Goal: Information Seeking & Learning: Learn about a topic

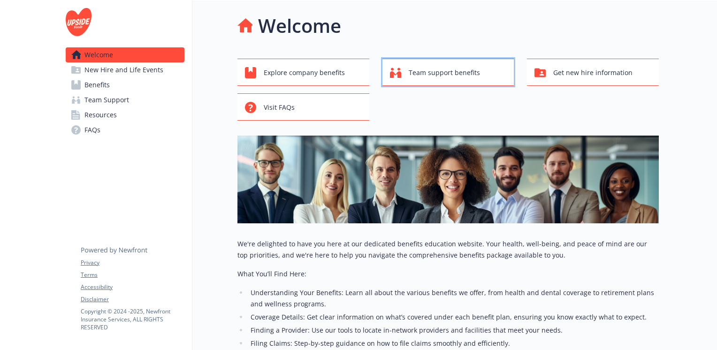
drag, startPoint x: 470, startPoint y: 72, endPoint x: 444, endPoint y: 75, distance: 26.9
click at [161, 77] on link "Benefits" at bounding box center [125, 84] width 119 height 15
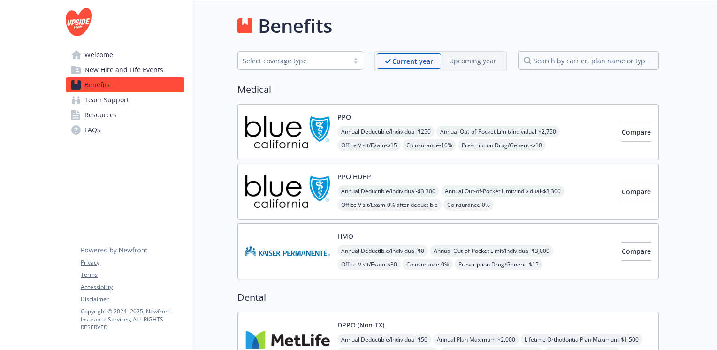
click at [120, 59] on link "Welcome" at bounding box center [125, 54] width 119 height 15
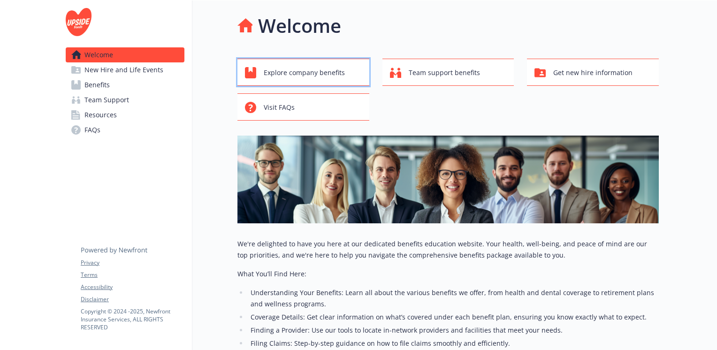
click at [324, 75] on span "Explore company benefits" at bounding box center [304, 73] width 81 height 18
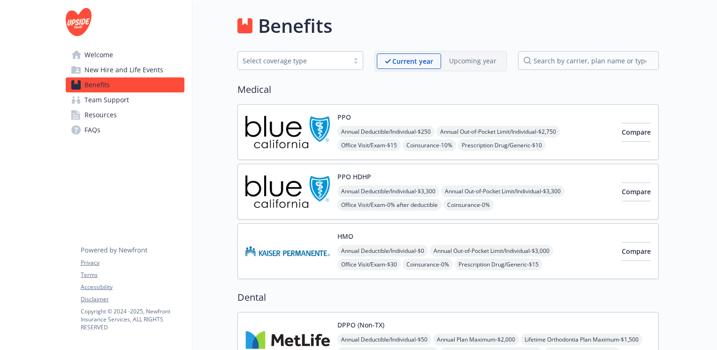
click at [101, 55] on span "Welcome" at bounding box center [98, 54] width 29 height 15
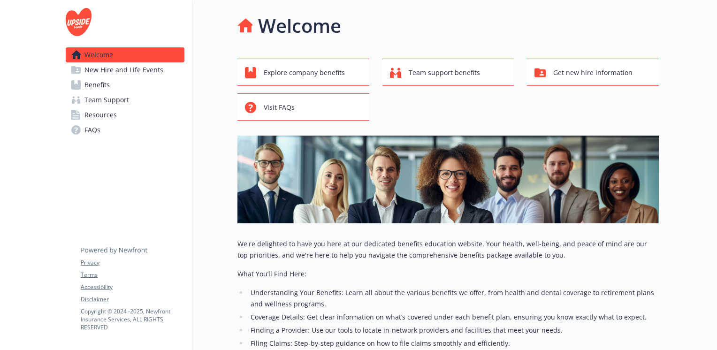
click at [148, 67] on span "New Hire and Life Events" at bounding box center [123, 69] width 79 height 15
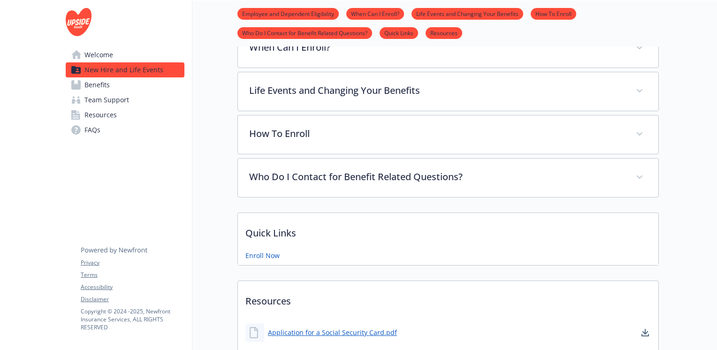
scroll to position [339, 7]
click at [95, 83] on span "Benefits" at bounding box center [96, 84] width 25 height 15
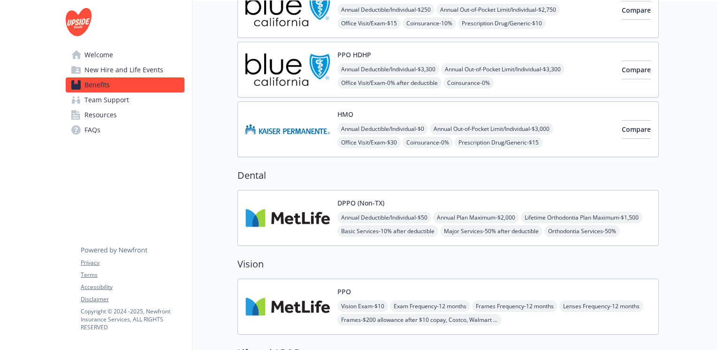
scroll to position [0, 7]
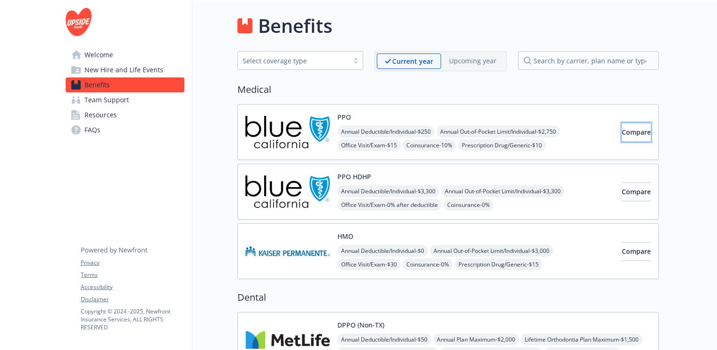
click at [622, 130] on span "Compare" at bounding box center [636, 132] width 29 height 9
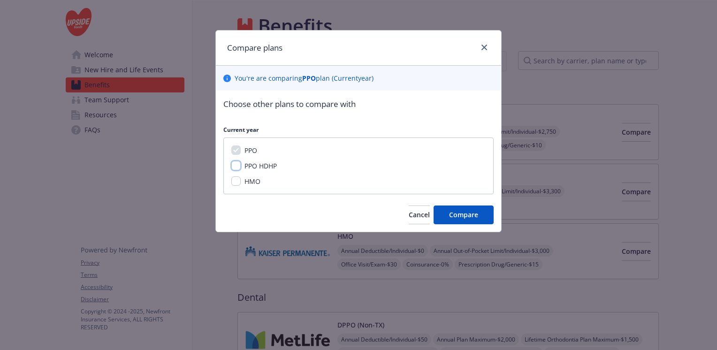
click at [234, 169] on input "PPO HDHP" at bounding box center [235, 165] width 9 height 9
checkbox input "true"
click at [235, 181] on input "HMO" at bounding box center [235, 180] width 9 height 9
checkbox input "true"
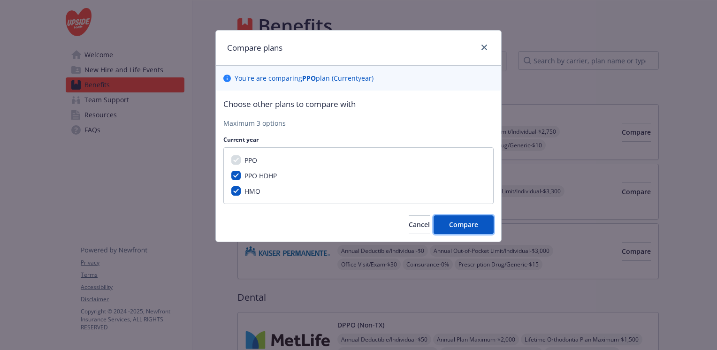
click at [464, 221] on span "Compare" at bounding box center [463, 224] width 29 height 9
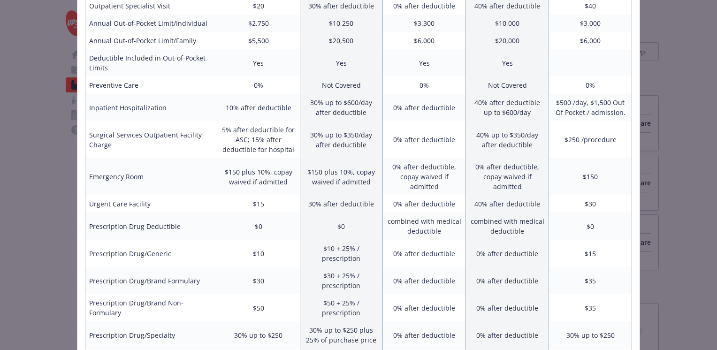
scroll to position [258, 0]
click at [606, 98] on td "$500 /day, $1,500 Out Of Pocket / admission." at bounding box center [590, 107] width 83 height 27
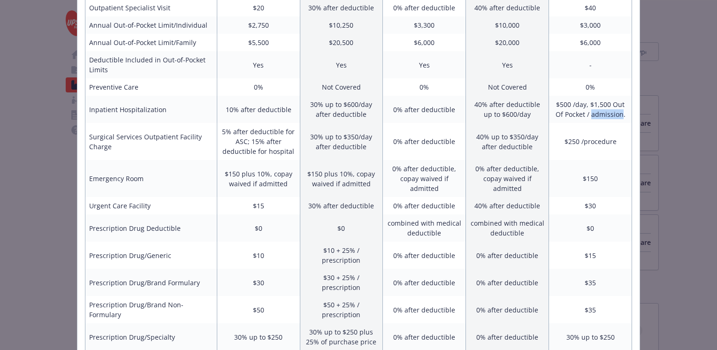
click at [582, 156] on td "$250 /procedure" at bounding box center [590, 141] width 83 height 37
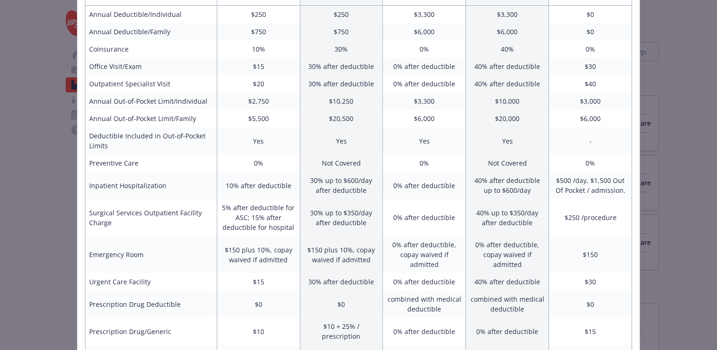
scroll to position [0, 0]
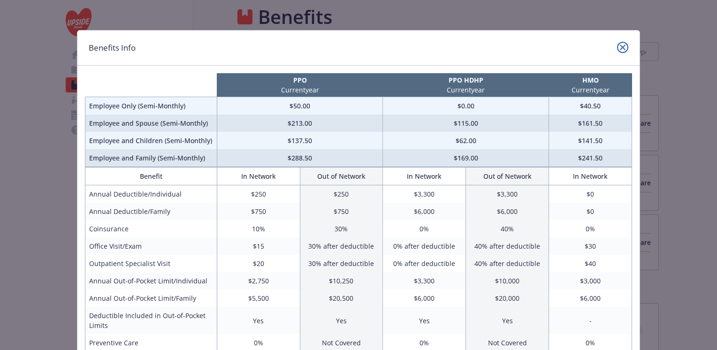
click at [620, 47] on icon "close" at bounding box center [623, 48] width 6 height 6
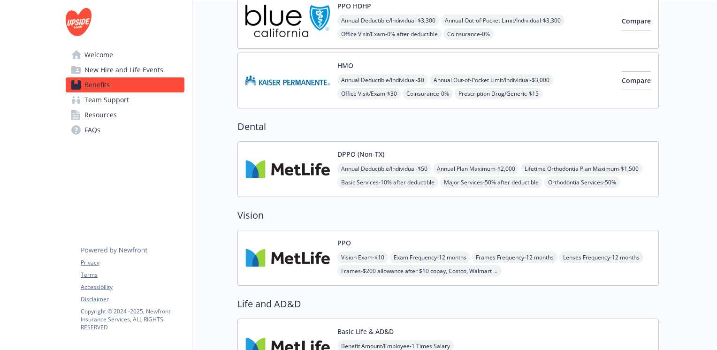
scroll to position [145, 7]
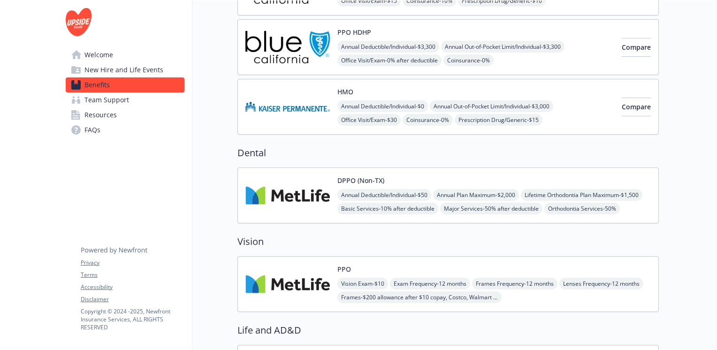
click at [319, 108] on img at bounding box center [287, 107] width 84 height 40
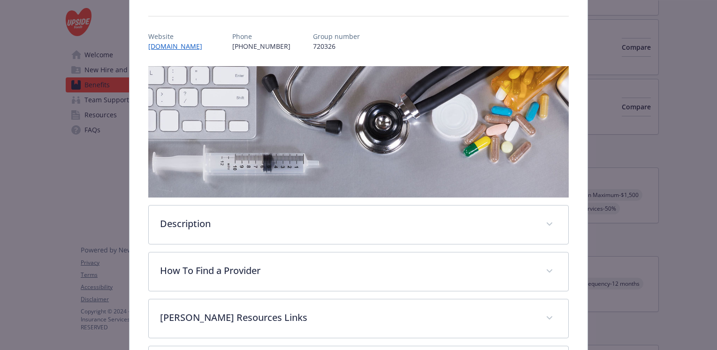
scroll to position [153, 0]
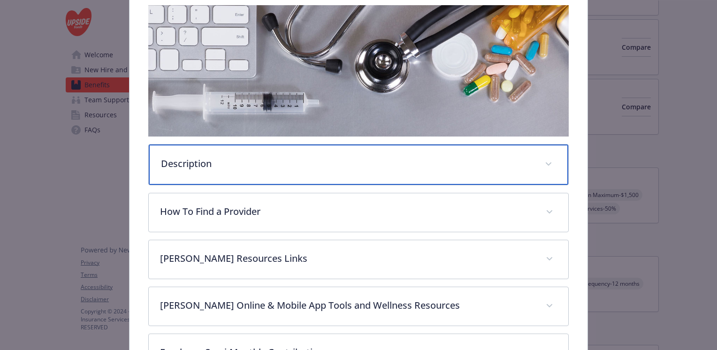
click at [371, 163] on p "Description" at bounding box center [347, 164] width 373 height 14
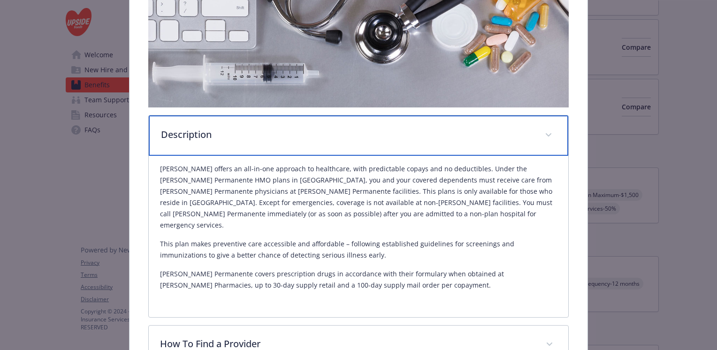
scroll to position [184, 0]
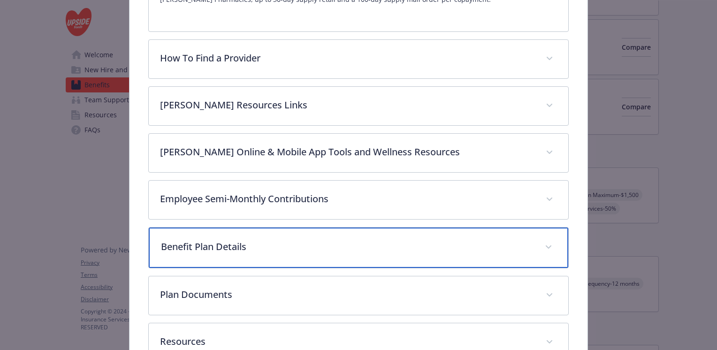
click at [401, 239] on div "Benefit Plan Details" at bounding box center [359, 248] width 420 height 40
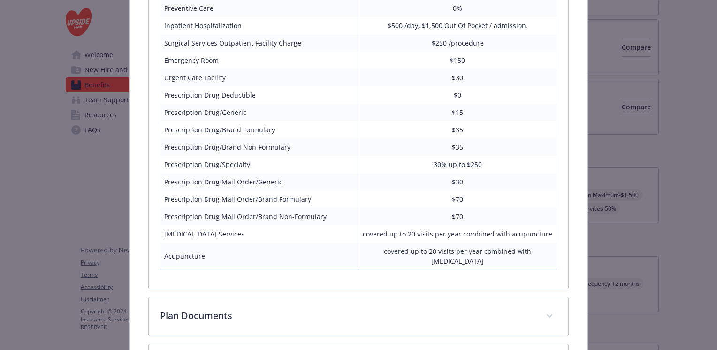
scroll to position [943, 0]
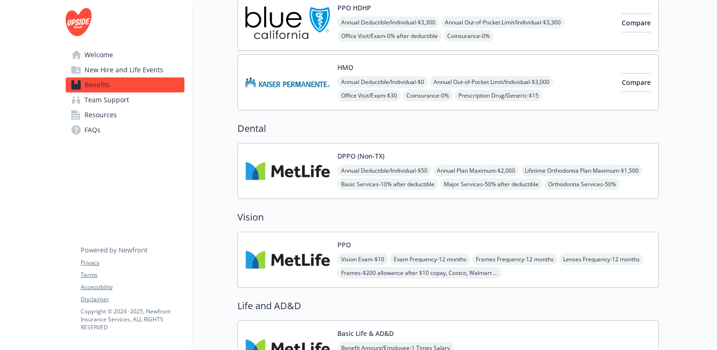
scroll to position [93, 6]
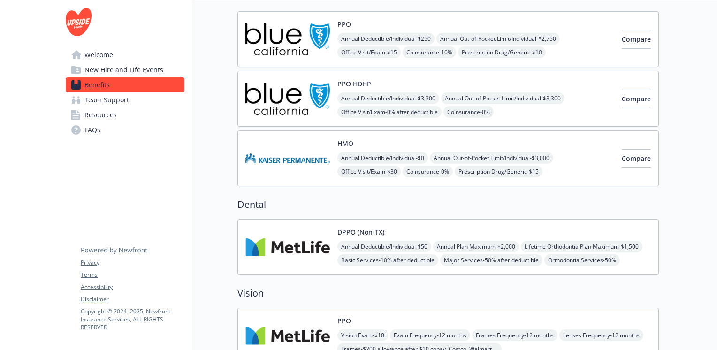
click at [94, 112] on span "Resources" at bounding box center [100, 114] width 32 height 15
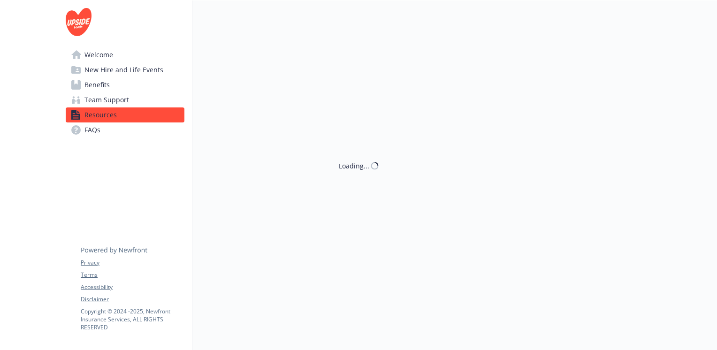
scroll to position [93, 6]
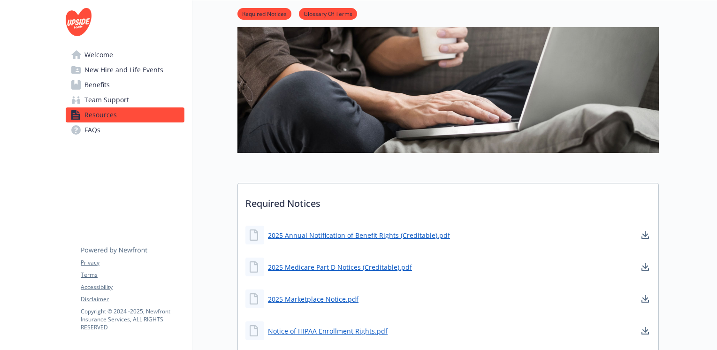
click at [103, 101] on span "Team Support" at bounding box center [106, 99] width 45 height 15
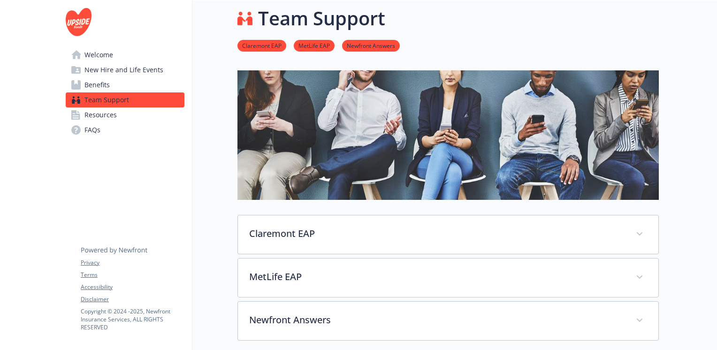
scroll to position [93, 6]
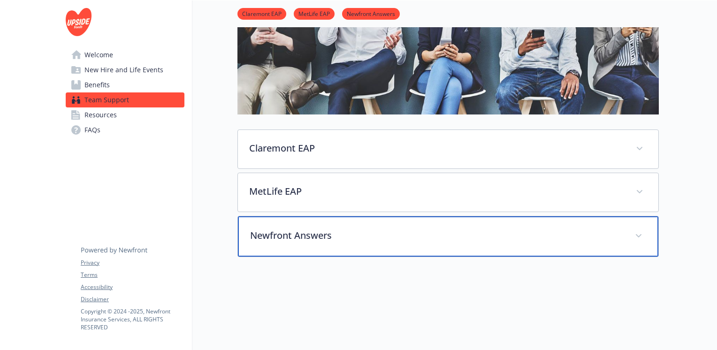
click at [317, 232] on p "Newfront Answers" at bounding box center [437, 236] width 374 height 14
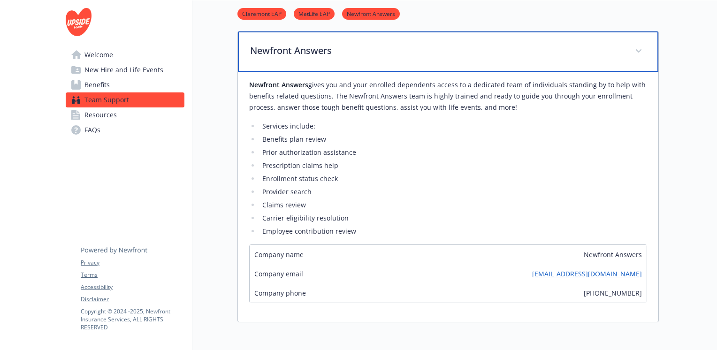
scroll to position [279, 6]
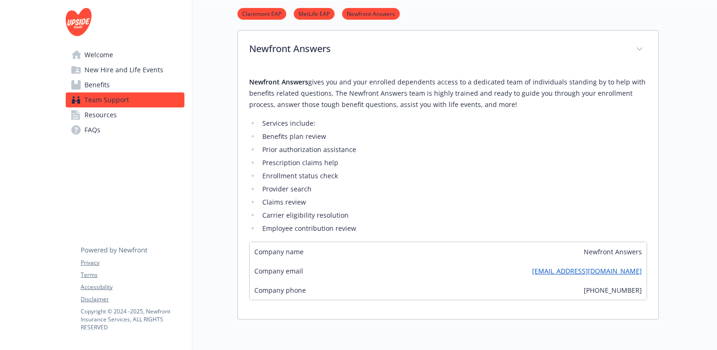
click at [207, 203] on div "Team Support Claremont EAP MetLife EAP Newfront Answers Claremont EAP Claremont…" at bounding box center [425, 85] width 467 height 727
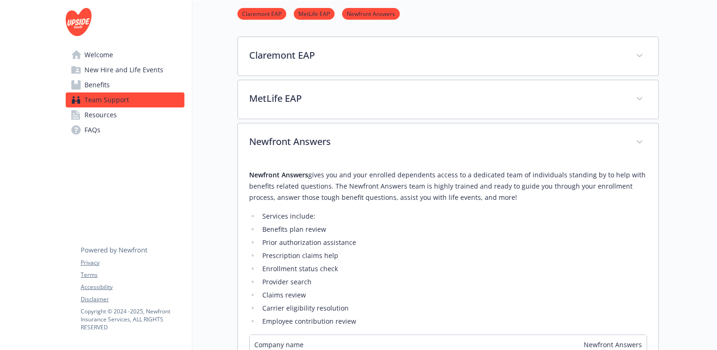
scroll to position [185, 6]
click at [223, 84] on div "Team Support Claremont EAP MetLife EAP Newfront Answers Claremont EAP Claremont…" at bounding box center [425, 179] width 467 height 727
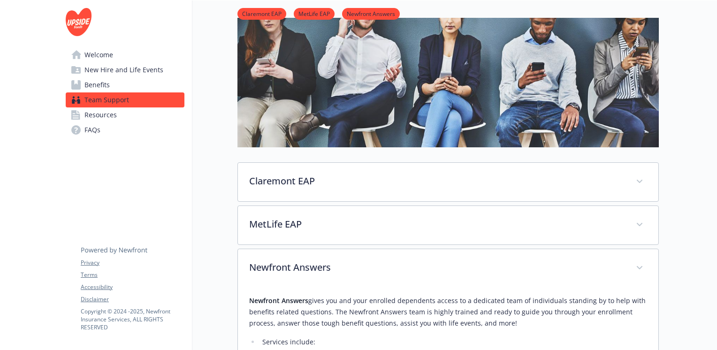
scroll to position [0, 6]
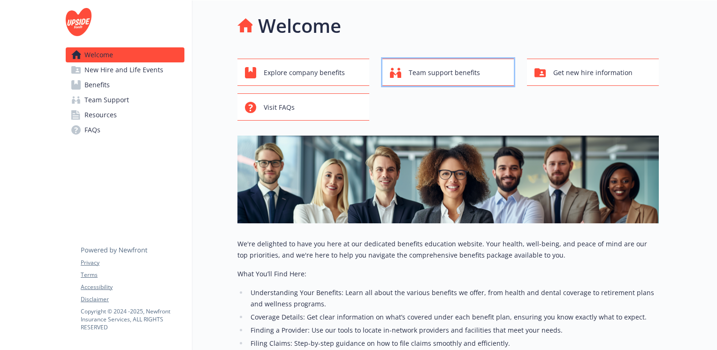
click at [468, 77] on span "Team support benefits" at bounding box center [444, 73] width 71 height 18
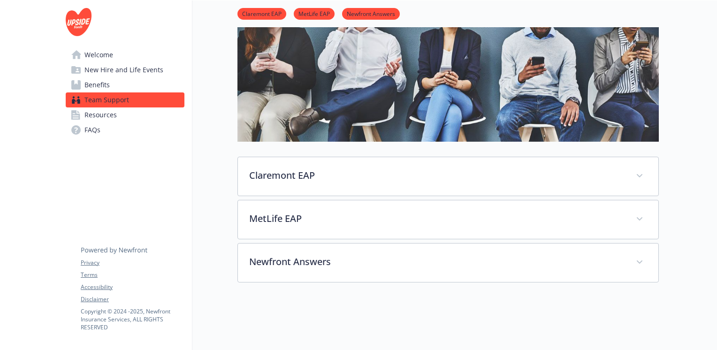
scroll to position [84, 0]
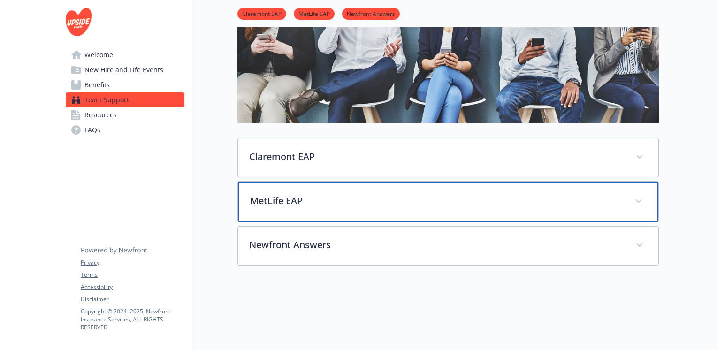
click at [632, 195] on div "MetLife EAP" at bounding box center [448, 202] width 421 height 40
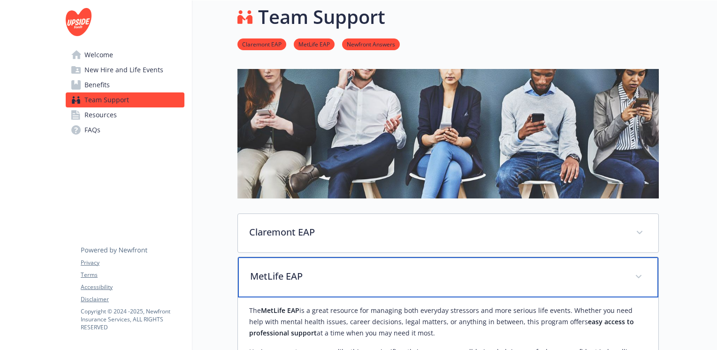
scroll to position [0, 0]
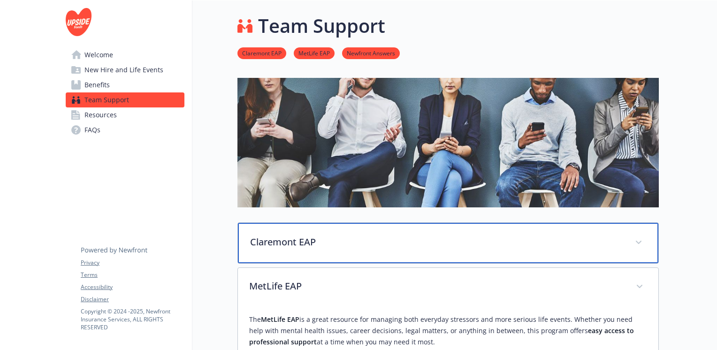
click at [509, 255] on div "Claremont EAP" at bounding box center [448, 243] width 421 height 40
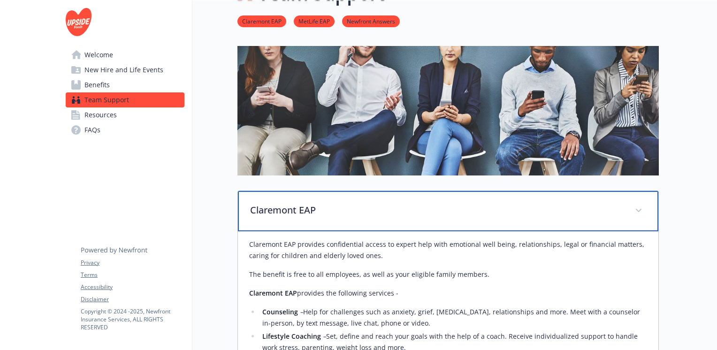
scroll to position [0, 7]
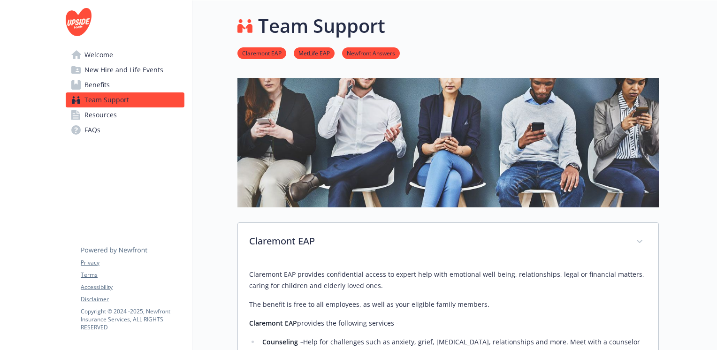
click at [100, 115] on span "Resources" at bounding box center [100, 114] width 32 height 15
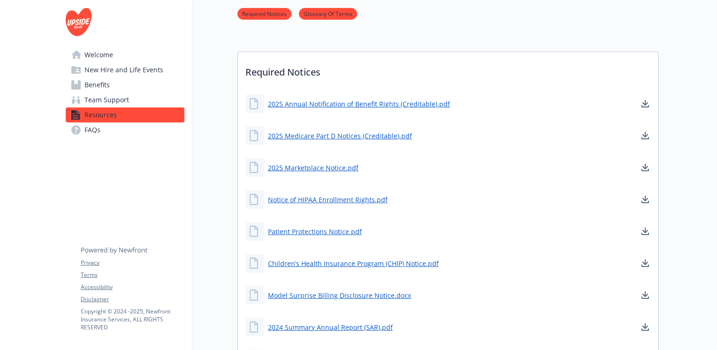
scroll to position [240, 7]
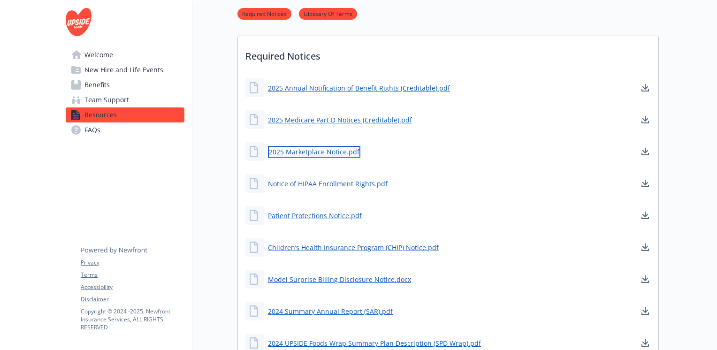
drag, startPoint x: 300, startPoint y: 153, endPoint x: 290, endPoint y: 151, distance: 10.5
click at [290, 151] on link "2025 Marketplace Notice.pdf" at bounding box center [314, 152] width 92 height 12
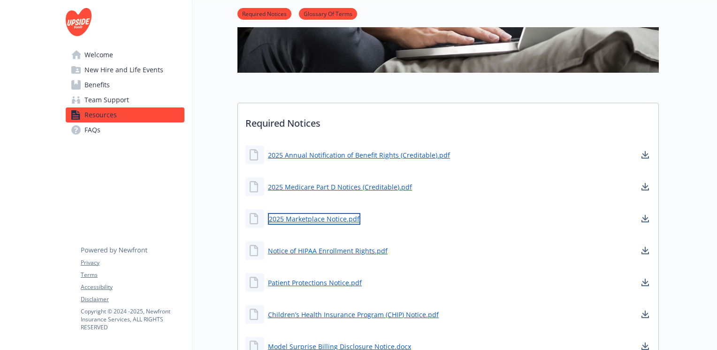
scroll to position [0, 7]
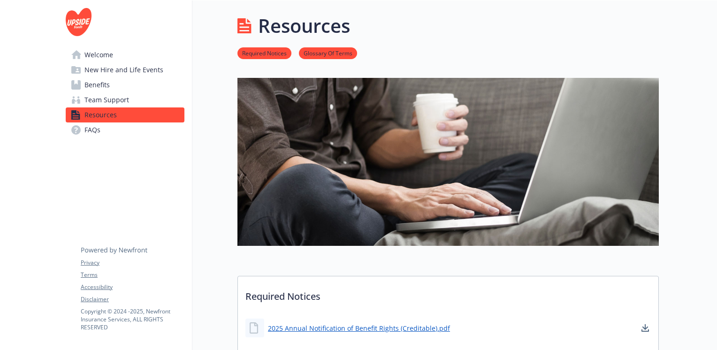
click at [101, 130] on link "FAQs" at bounding box center [125, 130] width 119 height 15
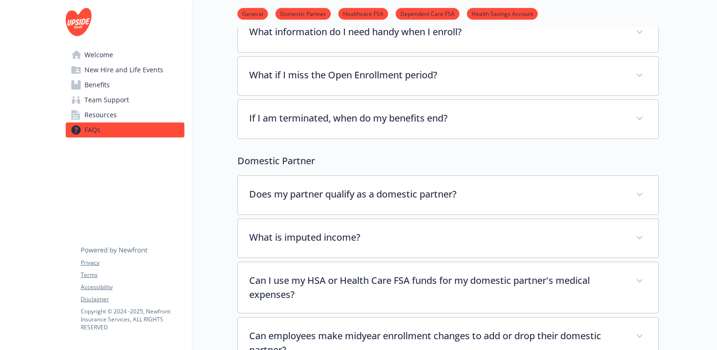
scroll to position [88, 7]
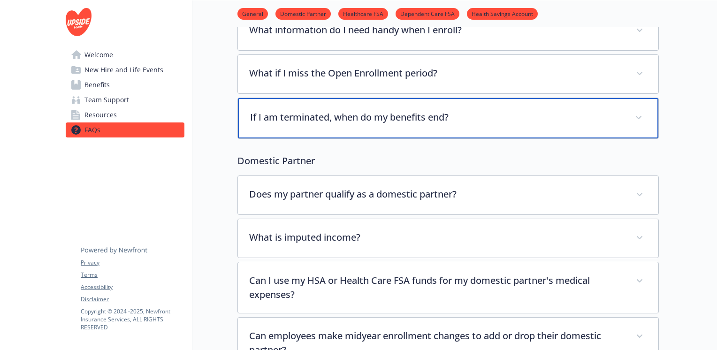
click at [313, 104] on div "If I am terminated, when do my benefits end?" at bounding box center [448, 118] width 421 height 40
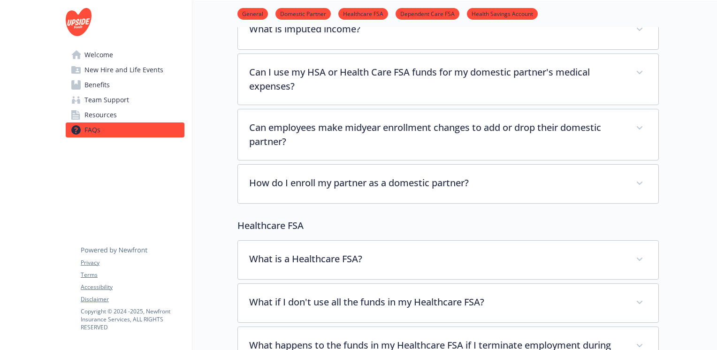
scroll to position [573, 7]
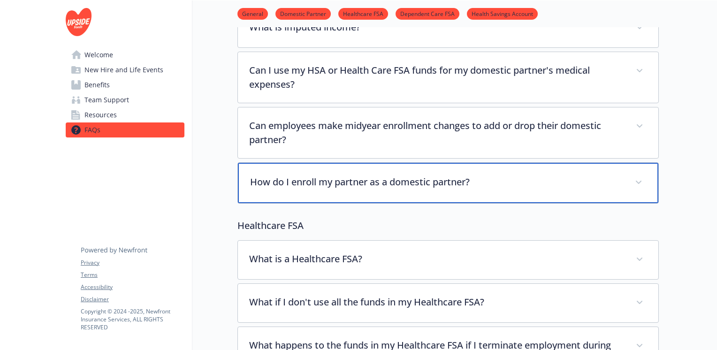
click at [348, 191] on div "How do I enroll my partner as a domestic partner?" at bounding box center [448, 183] width 421 height 40
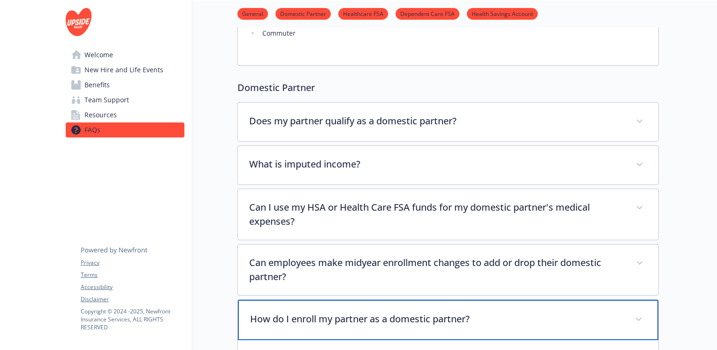
scroll to position [436, 7]
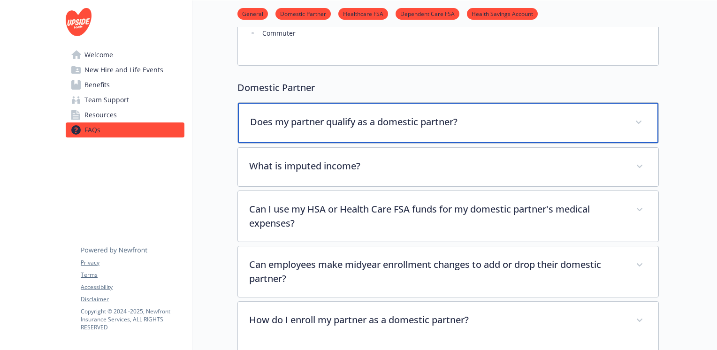
click at [318, 117] on p "Does my partner qualify as a domestic partner?" at bounding box center [437, 122] width 374 height 14
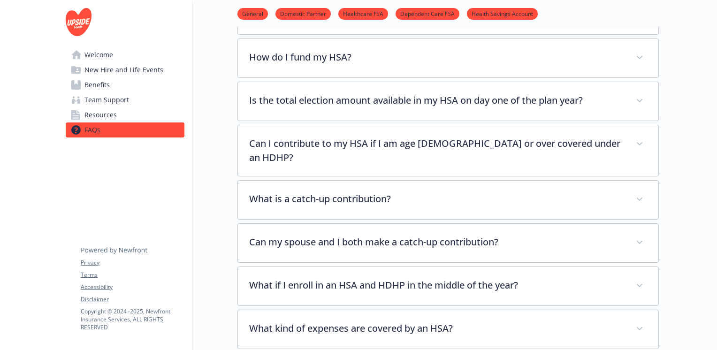
scroll to position [1416, 7]
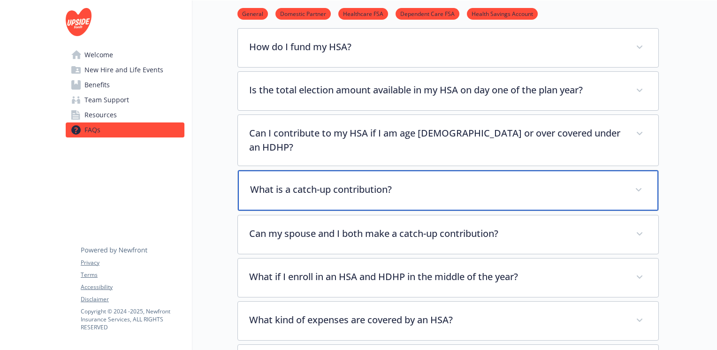
click at [345, 183] on p "What is a catch-up contribution?" at bounding box center [437, 190] width 374 height 14
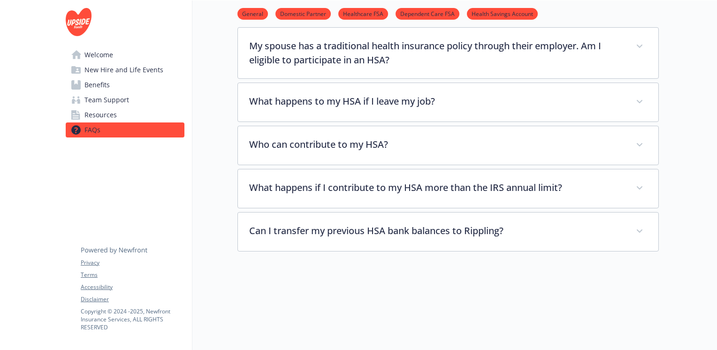
scroll to position [2236, 5]
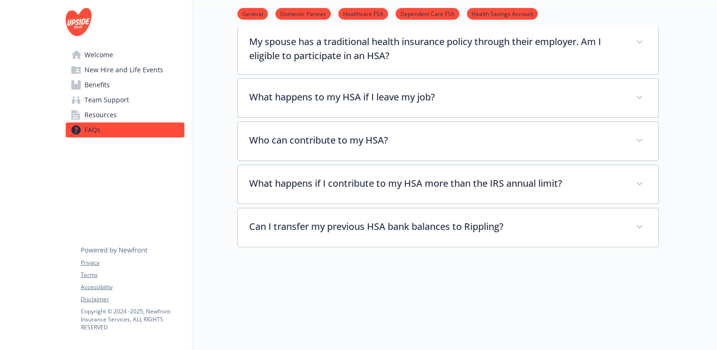
click at [100, 70] on span "New Hire and Life Events" at bounding box center [123, 69] width 79 height 15
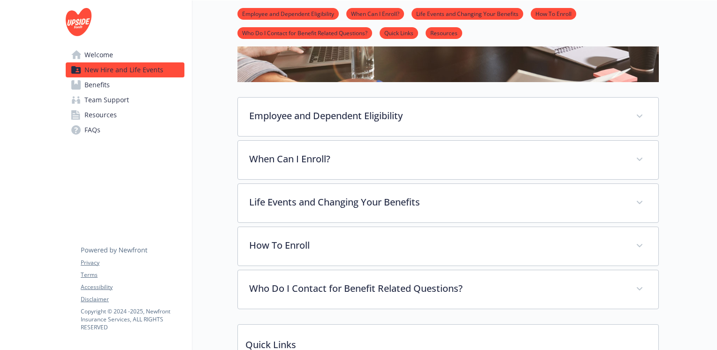
scroll to position [441, 5]
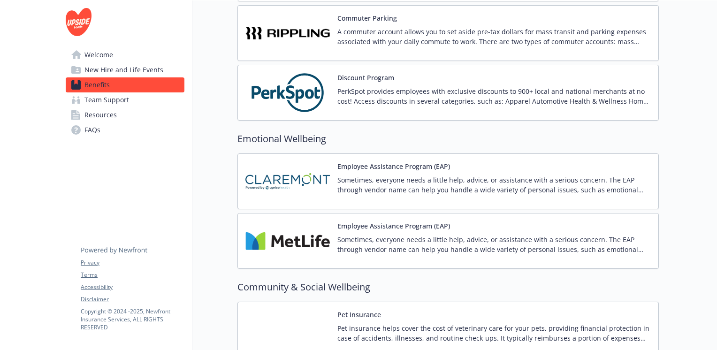
scroll to position [1020, 0]
click at [362, 309] on button "Pet Insurance" at bounding box center [359, 314] width 44 height 10
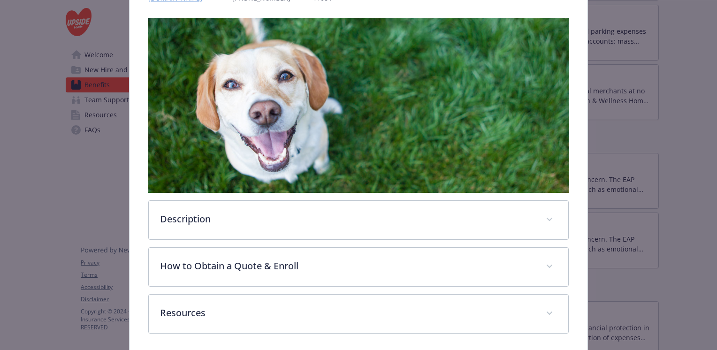
scroll to position [141, 0]
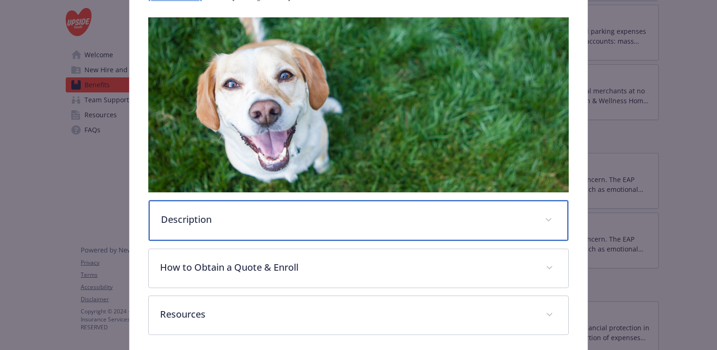
click at [358, 227] on div "Description" at bounding box center [359, 220] width 420 height 40
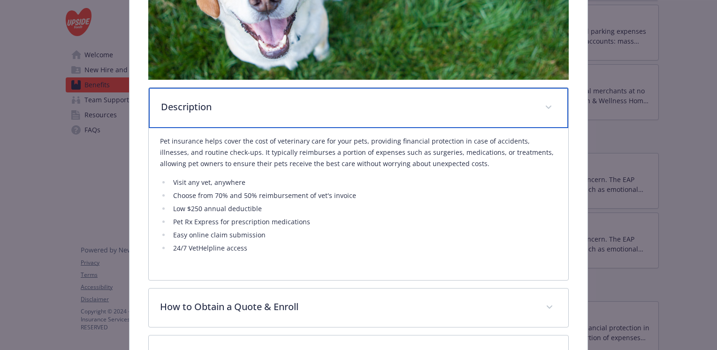
scroll to position [257, 0]
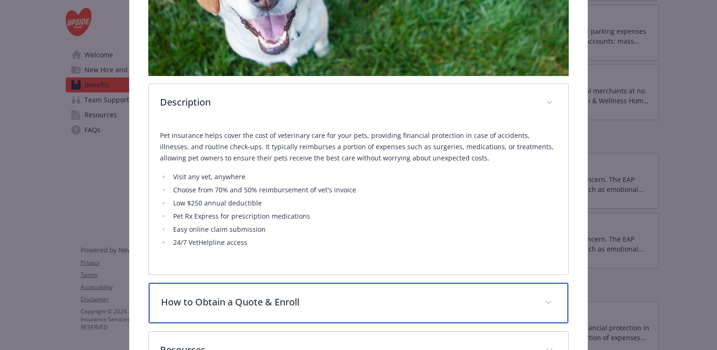
click at [385, 299] on p "How to Obtain a Quote & Enroll" at bounding box center [347, 302] width 373 height 14
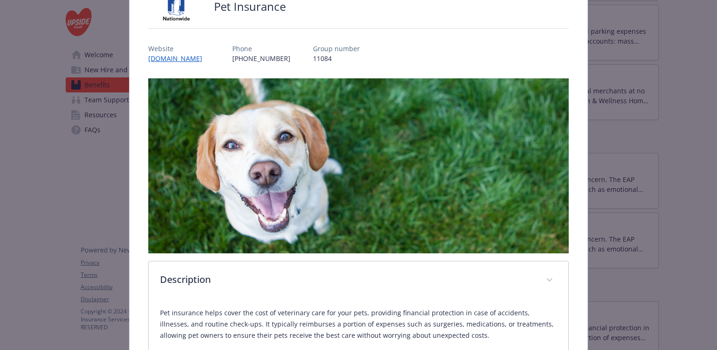
scroll to position [0, 0]
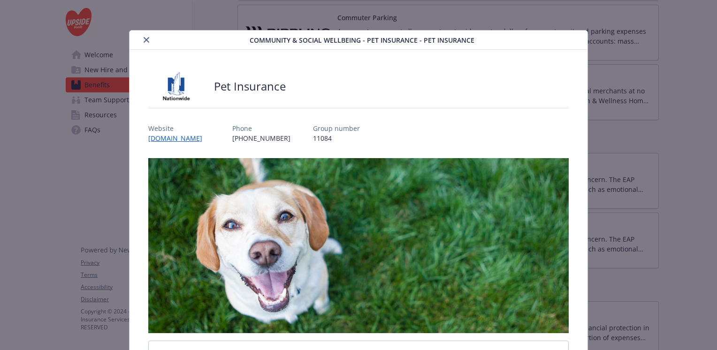
click at [144, 38] on icon "close" at bounding box center [147, 40] width 6 height 6
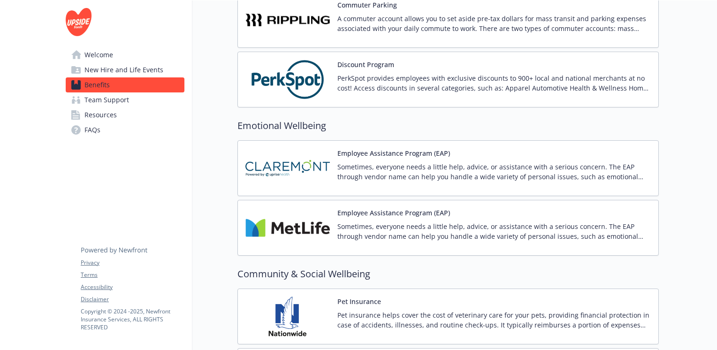
scroll to position [967, 0]
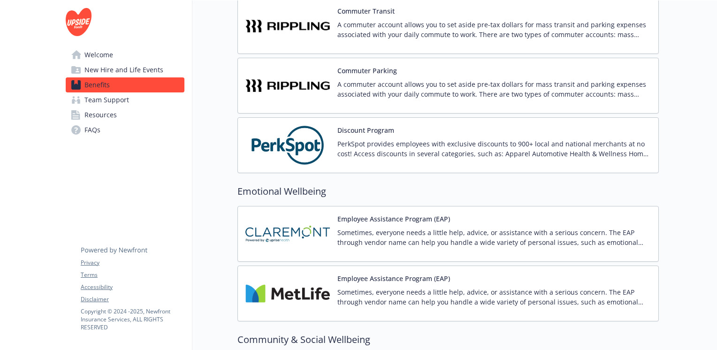
click at [344, 125] on button "Discount Program" at bounding box center [365, 130] width 57 height 10
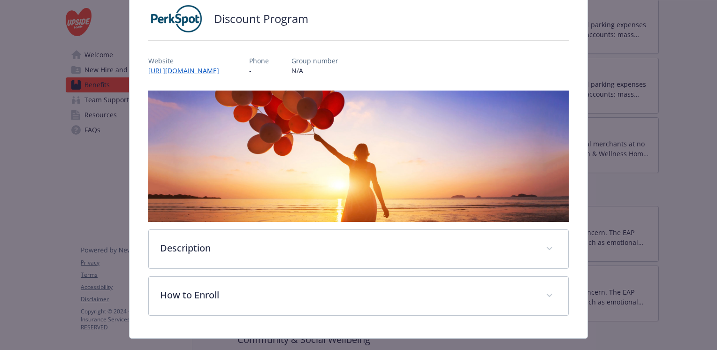
scroll to position [84, 0]
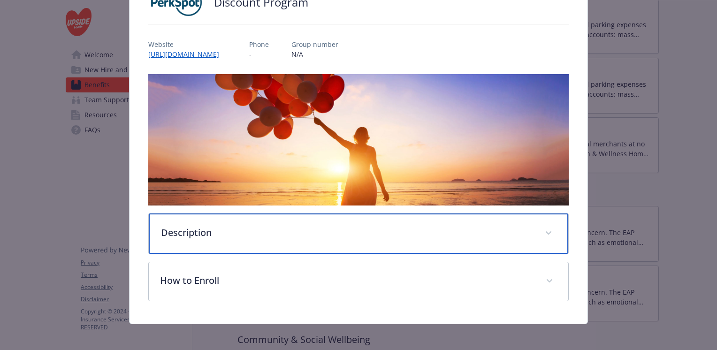
click at [423, 241] on div "Description" at bounding box center [359, 234] width 420 height 40
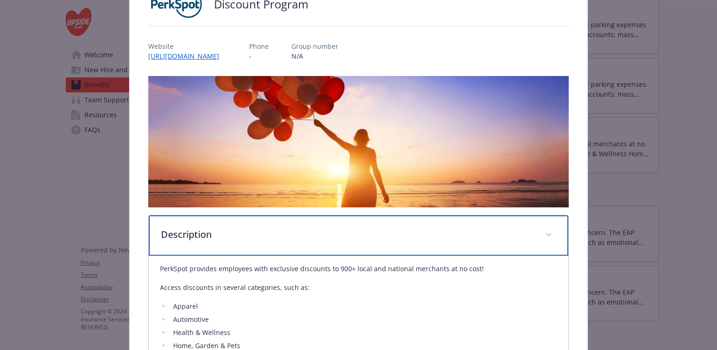
scroll to position [80, 0]
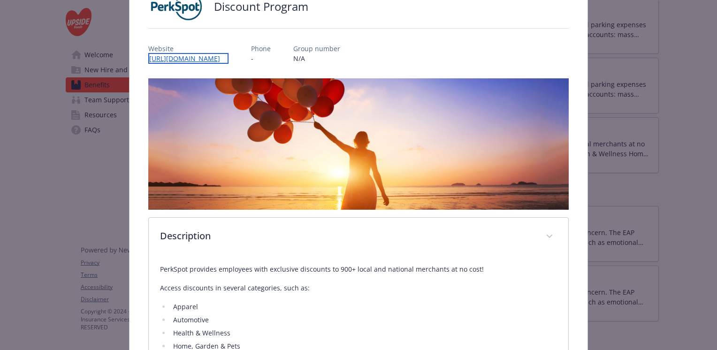
click at [196, 56] on link "http://newfront.perkspot.com/" at bounding box center [188, 58] width 80 height 11
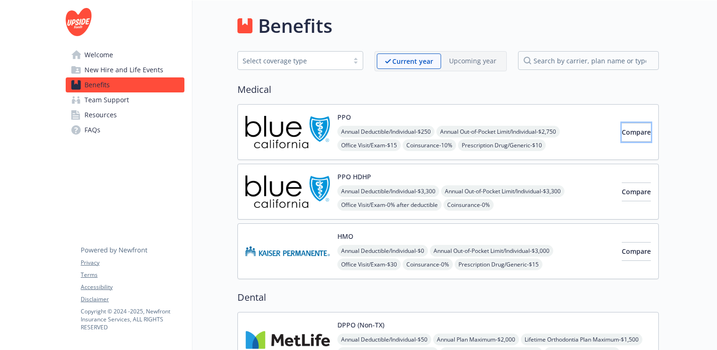
click at [625, 134] on span "Compare" at bounding box center [636, 132] width 29 height 9
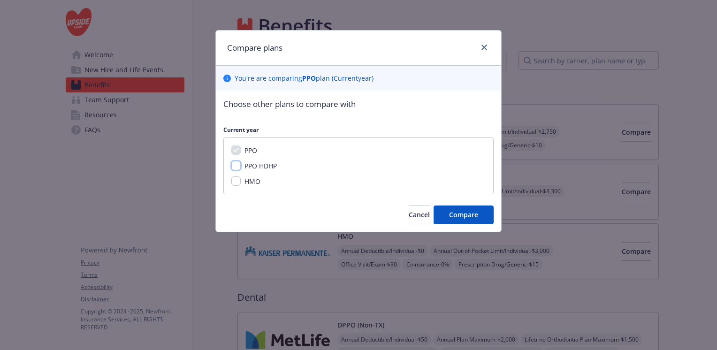
click at [238, 164] on input "PPO HDHP" at bounding box center [235, 165] width 9 height 9
checkbox input "true"
click at [237, 178] on input "HMO" at bounding box center [235, 180] width 9 height 9
checkbox input "true"
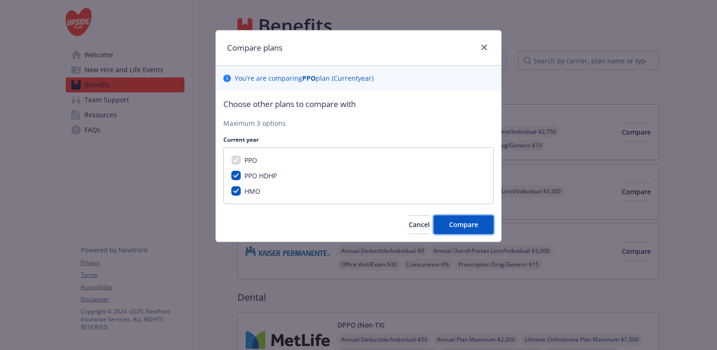
click at [456, 219] on button "Compare" at bounding box center [464, 224] width 60 height 19
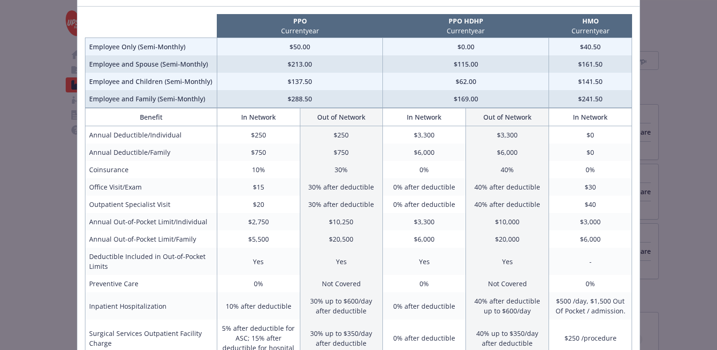
scroll to position [82, 0]
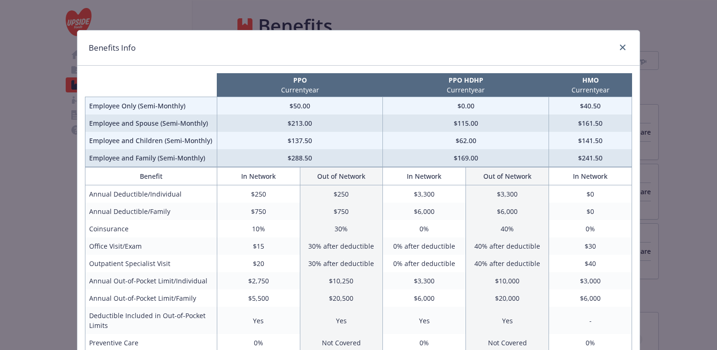
scroll to position [82, 0]
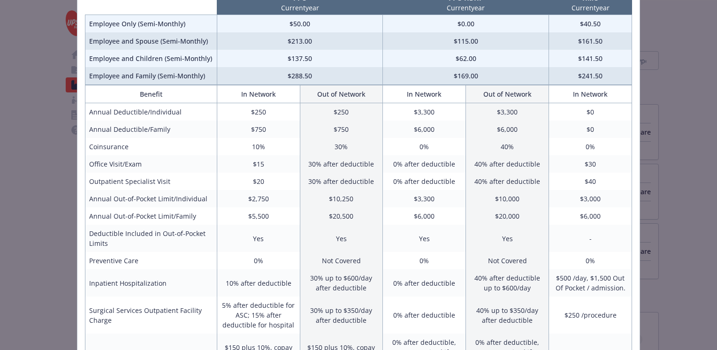
click at [631, 47] on div "PPO Current year PPO HDHP Current year HMO Current year Employee Only (Semi-Mon…" at bounding box center [358, 341] width 562 height 714
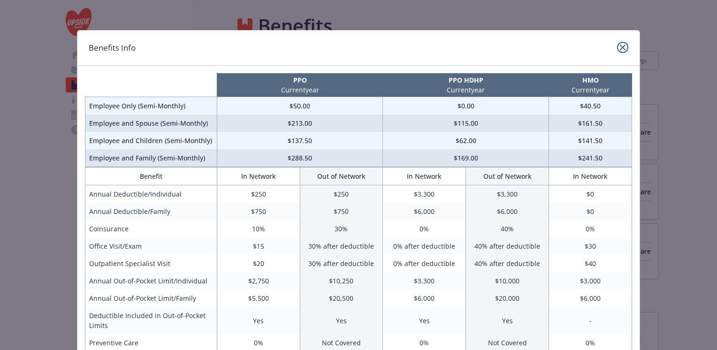
click at [621, 44] on link "close" at bounding box center [622, 47] width 11 height 11
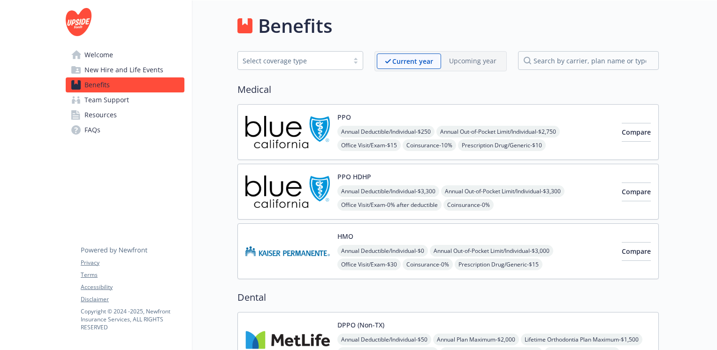
click at [102, 115] on span "Resources" at bounding box center [100, 114] width 32 height 15
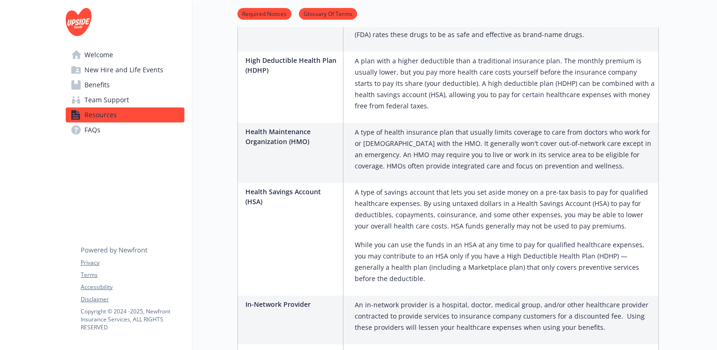
scroll to position [1197, 7]
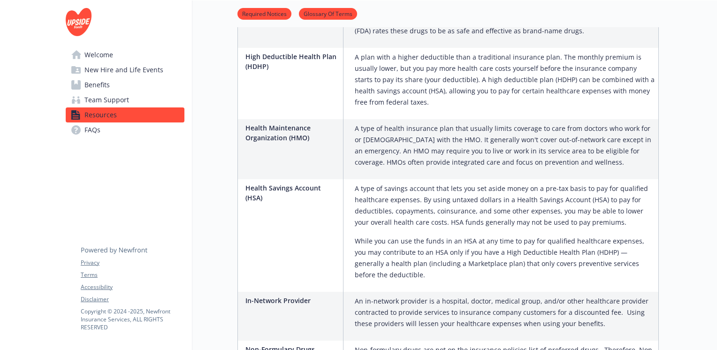
click at [86, 132] on span "FAQs" at bounding box center [92, 130] width 16 height 15
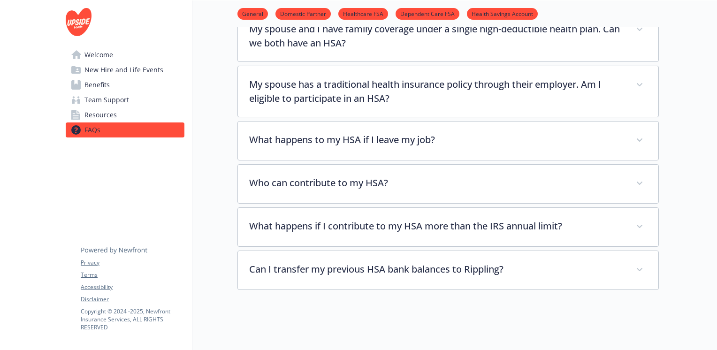
scroll to position [1741, 7]
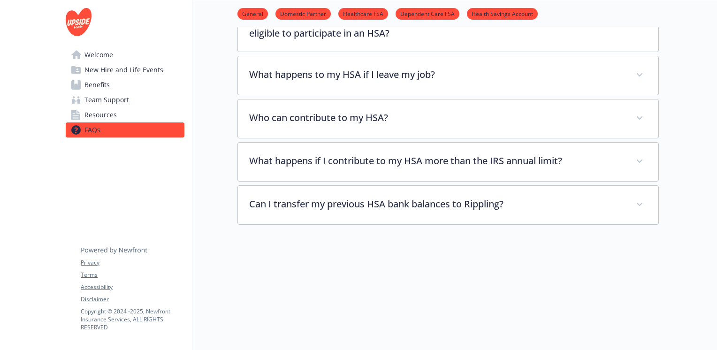
click at [95, 84] on span "Benefits" at bounding box center [96, 84] width 25 height 15
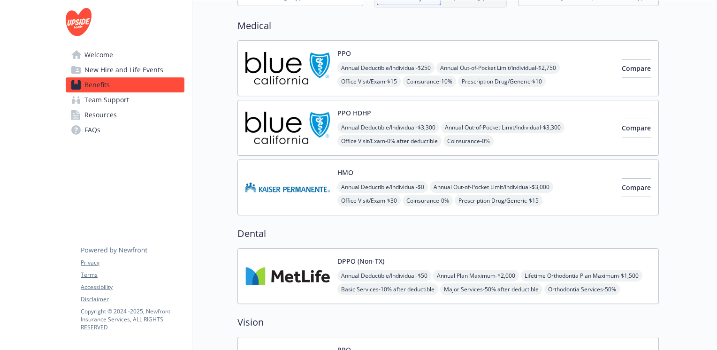
scroll to position [0, 7]
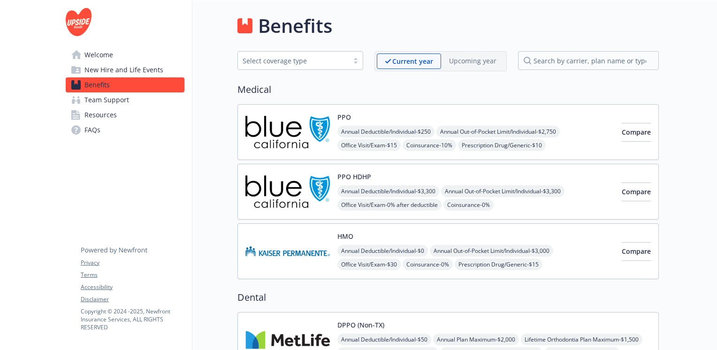
click at [100, 72] on span "New Hire and Life Events" at bounding box center [123, 69] width 79 height 15
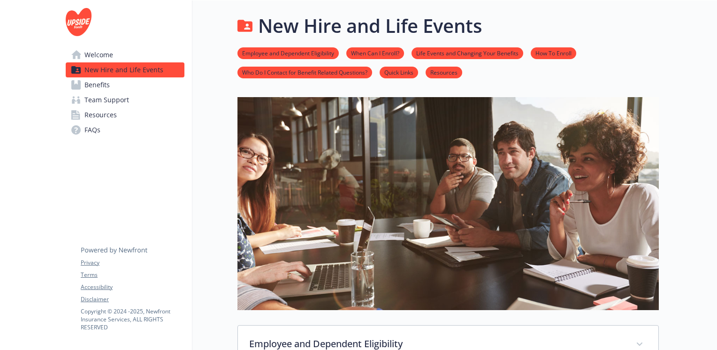
click at [98, 85] on span "Benefits" at bounding box center [96, 84] width 25 height 15
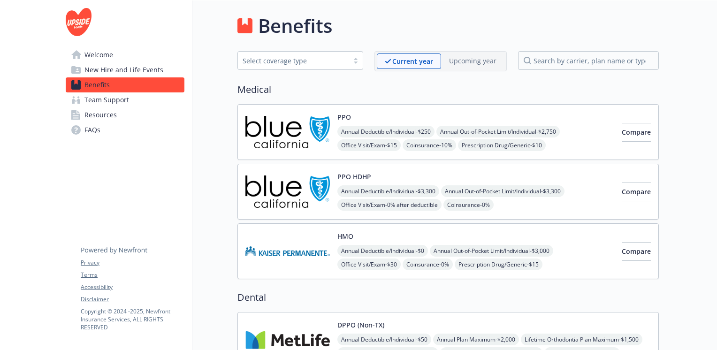
click at [92, 129] on span "FAQs" at bounding box center [92, 130] width 16 height 15
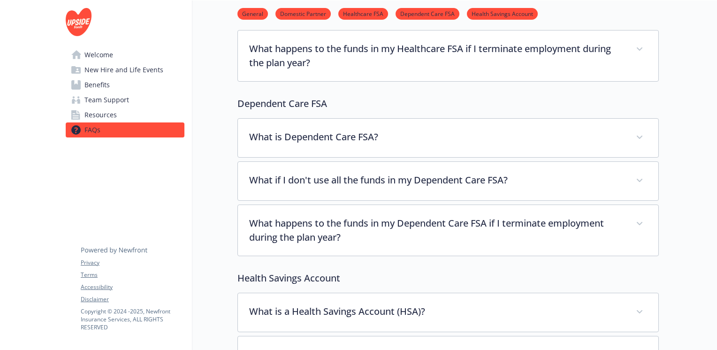
scroll to position [602, 7]
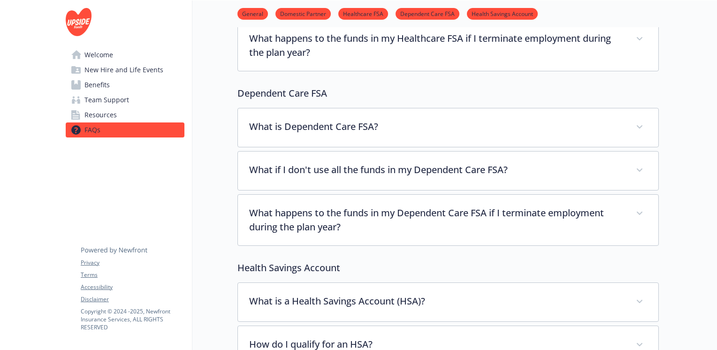
click at [99, 50] on span "Welcome" at bounding box center [98, 54] width 29 height 15
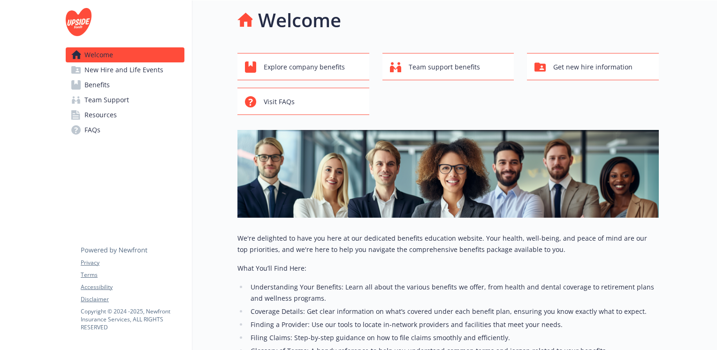
scroll to position [0, 7]
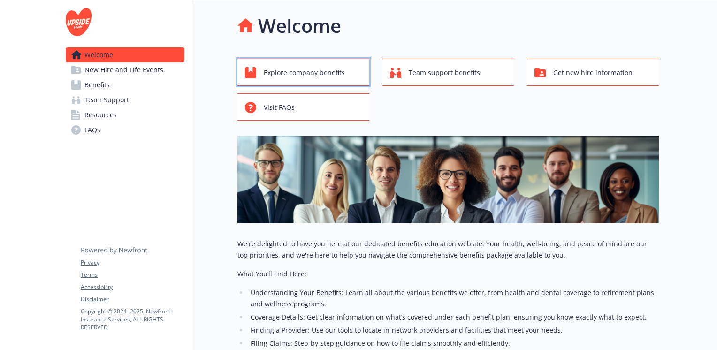
click at [311, 78] on span "Explore company benefits" at bounding box center [304, 73] width 81 height 18
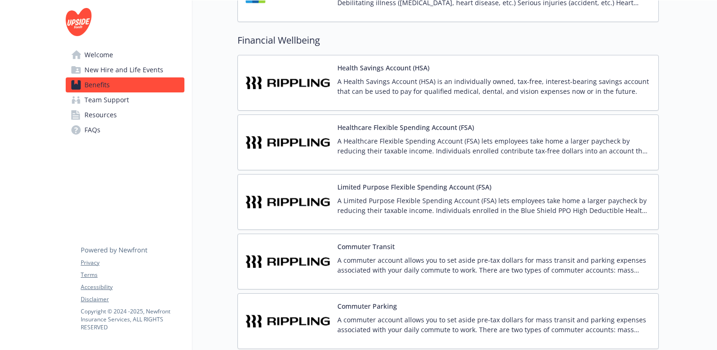
scroll to position [756, 7]
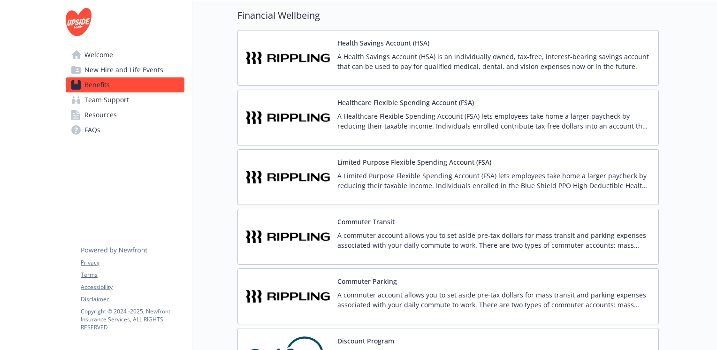
click at [108, 70] on span "New Hire and Life Events" at bounding box center [123, 69] width 79 height 15
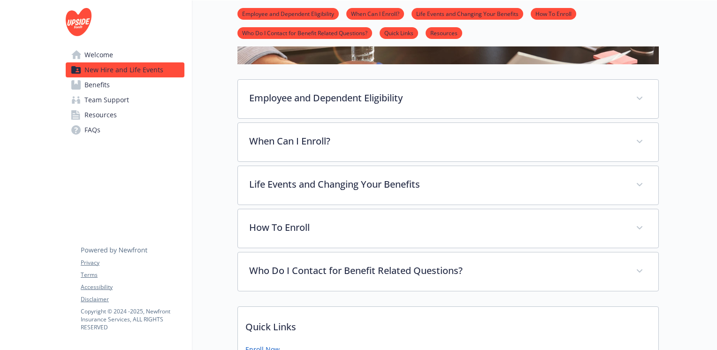
scroll to position [232, 7]
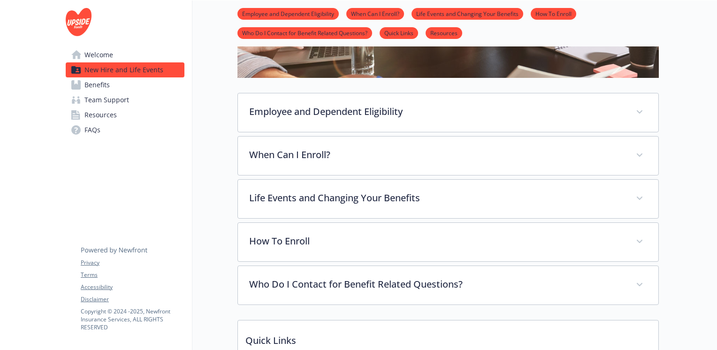
click at [482, 11] on link "Life Events and Changing Your Benefits" at bounding box center [468, 13] width 112 height 9
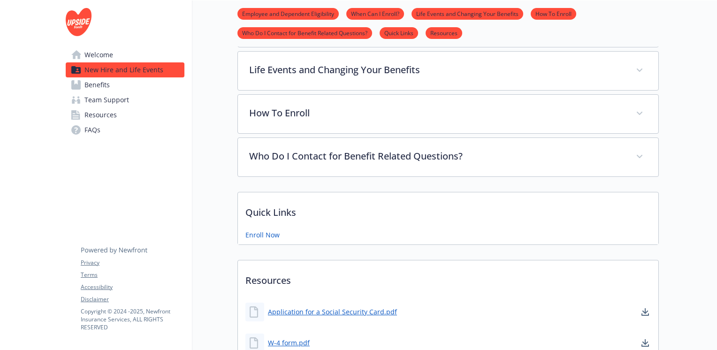
scroll to position [362, 7]
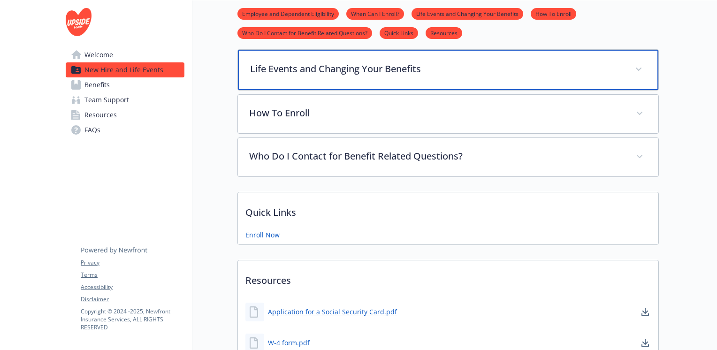
click at [498, 72] on p "Life Events and Changing Your Benefits" at bounding box center [437, 69] width 374 height 14
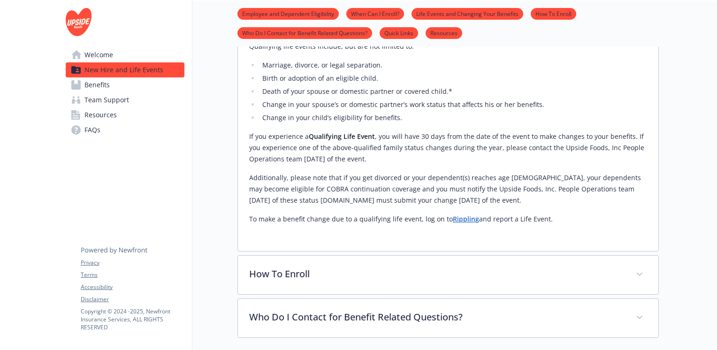
scroll to position [0, 7]
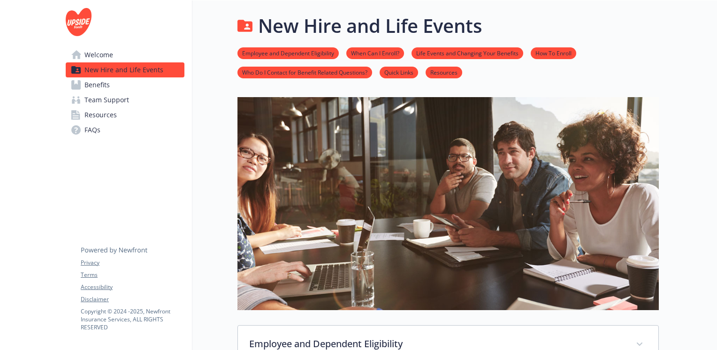
click at [94, 51] on span "Welcome" at bounding box center [98, 54] width 29 height 15
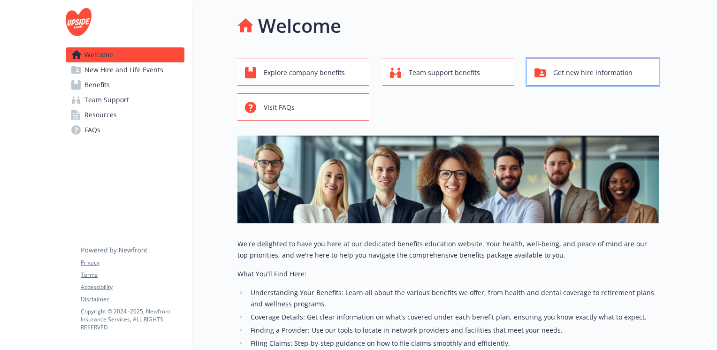
click at [553, 78] on span "Get new hire information" at bounding box center [592, 73] width 79 height 18
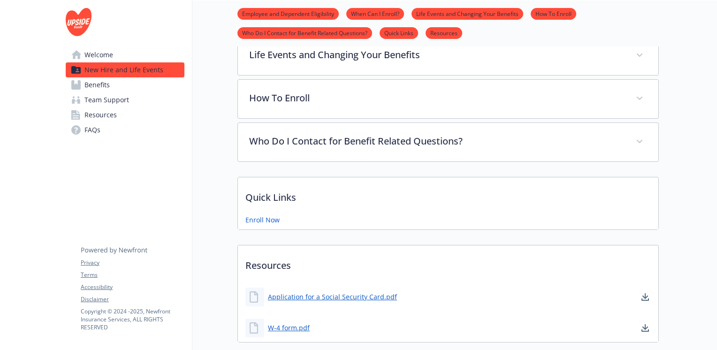
scroll to position [438, 7]
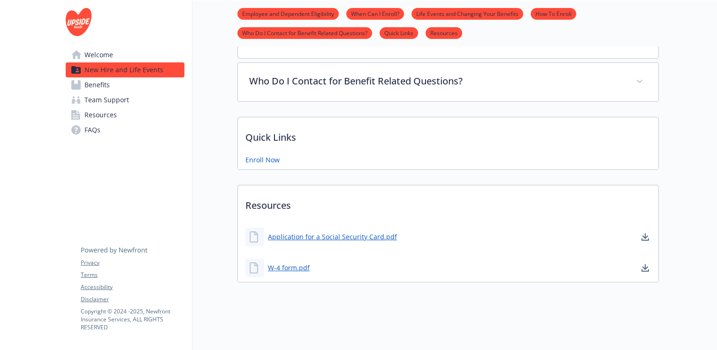
click at [103, 52] on span "Welcome" at bounding box center [98, 54] width 29 height 15
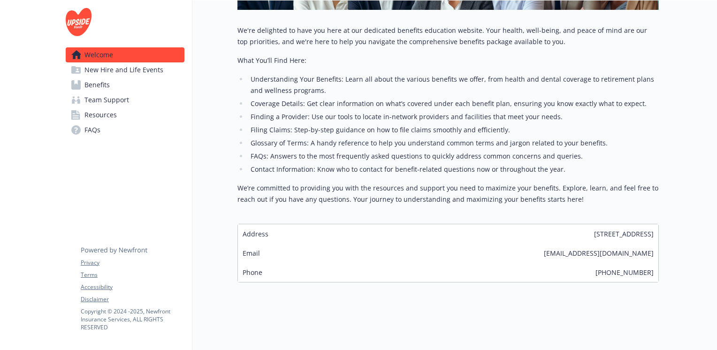
scroll to position [0, 7]
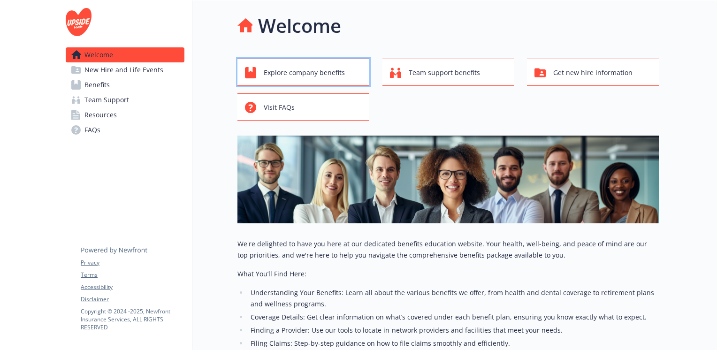
click at [289, 70] on span "Explore company benefits" at bounding box center [304, 73] width 81 height 18
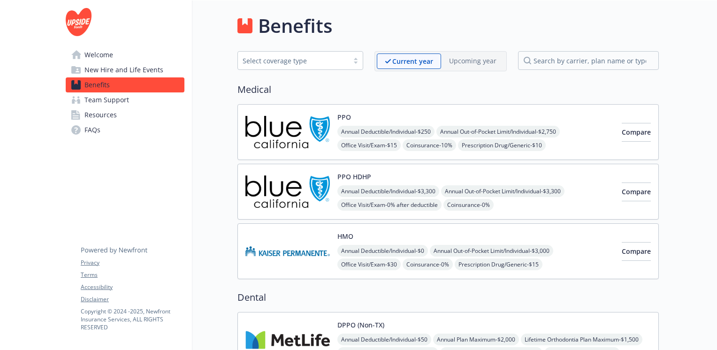
click at [118, 100] on span "Team Support" at bounding box center [106, 99] width 45 height 15
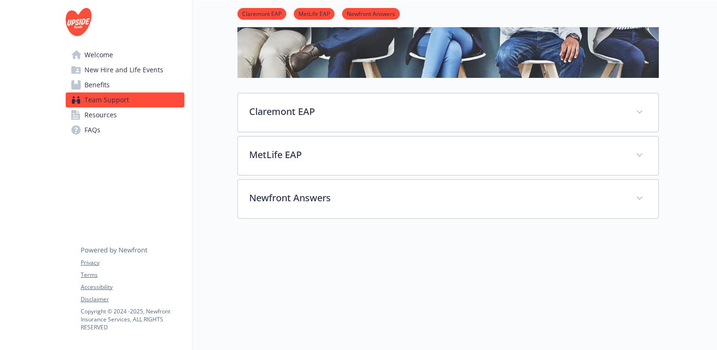
scroll to position [127, 7]
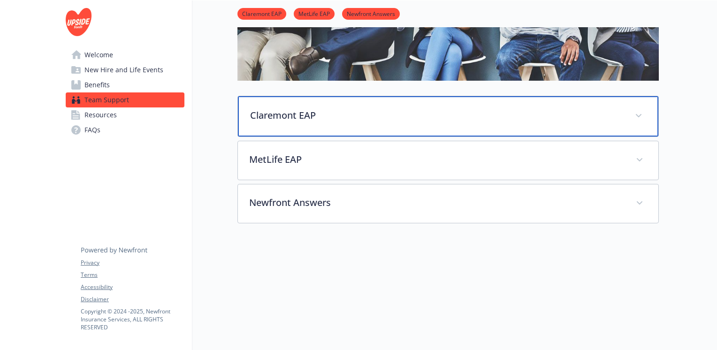
click at [357, 114] on p "Claremont EAP" at bounding box center [437, 115] width 374 height 14
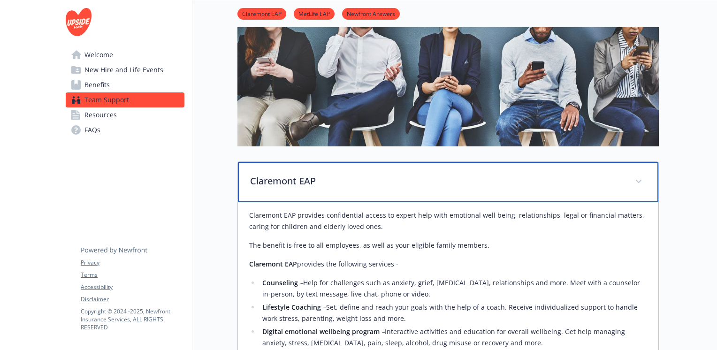
scroll to position [64, 7]
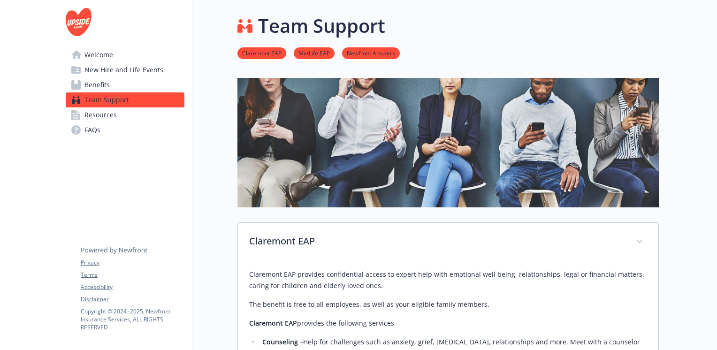
scroll to position [64, 7]
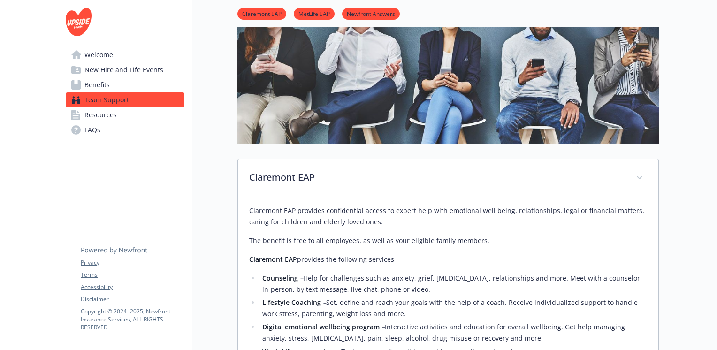
click at [93, 80] on span "Benefits" at bounding box center [96, 84] width 25 height 15
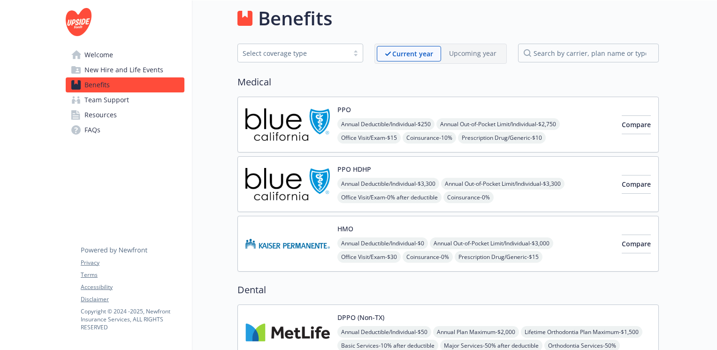
scroll to position [64, 7]
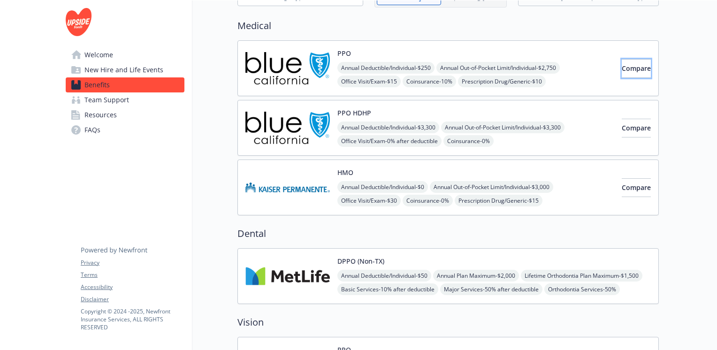
click at [622, 67] on span "Compare" at bounding box center [636, 68] width 29 height 9
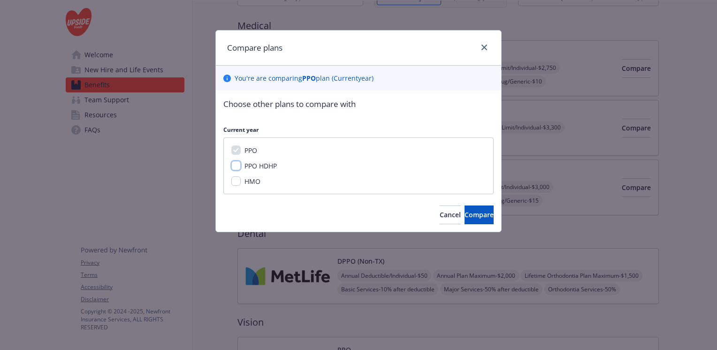
click at [239, 165] on input "PPO HDHP" at bounding box center [235, 165] width 9 height 9
checkbox input "true"
click at [238, 184] on input "HMO" at bounding box center [235, 180] width 9 height 9
checkbox input "true"
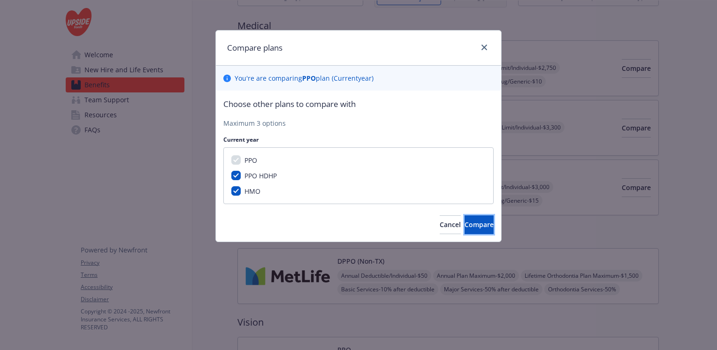
click at [473, 232] on button "Compare" at bounding box center [479, 224] width 29 height 19
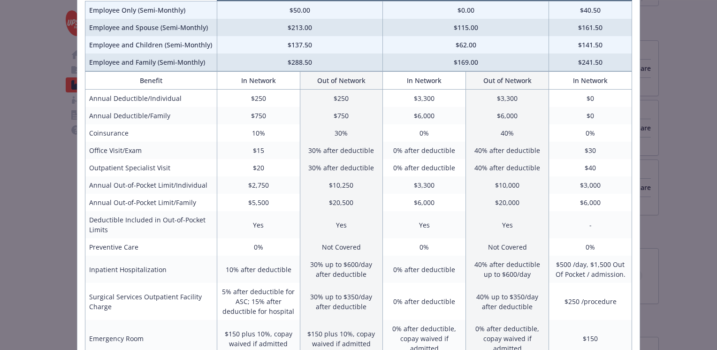
scroll to position [97, 0]
